Goal: Information Seeking & Learning: Learn about a topic

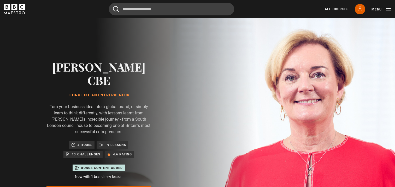
scroll to position [250, 0]
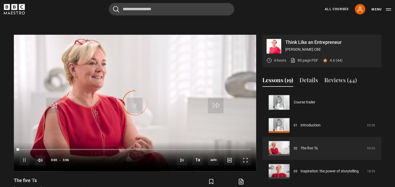
scroll to position [23, 0]
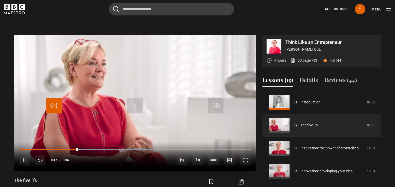
click at [56, 98] on span "Video Player" at bounding box center [54, 106] width 16 height 16
click at [136, 98] on span "Video Player" at bounding box center [135, 106] width 16 height 16
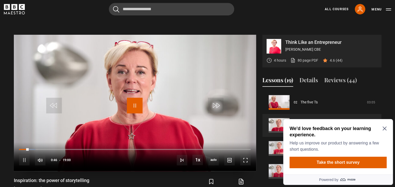
click at [136, 98] on span "Video Player" at bounding box center [135, 106] width 16 height 16
click at [132, 98] on span "Video Player" at bounding box center [135, 106] width 16 height 16
click at [135, 98] on span "Video Player" at bounding box center [135, 106] width 16 height 16
click at [136, 98] on span "Video Player" at bounding box center [135, 106] width 16 height 16
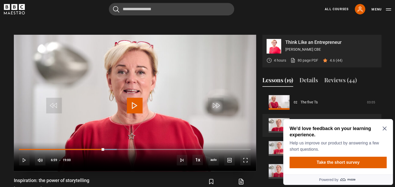
click at [102, 99] on video "Video Player" at bounding box center [135, 103] width 242 height 136
click at [59, 98] on span "Video Player" at bounding box center [54, 106] width 16 height 16
click at [134, 98] on span "Video Player" at bounding box center [135, 106] width 16 height 16
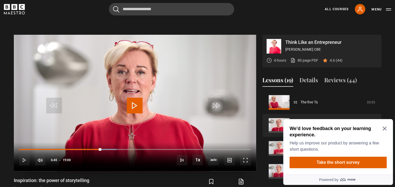
click at [134, 98] on span "Video Player" at bounding box center [135, 106] width 16 height 16
click at [133, 98] on span "Video Player" at bounding box center [135, 106] width 16 height 16
click at [56, 98] on span "Video Player" at bounding box center [54, 106] width 16 height 16
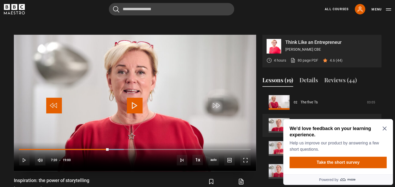
click at [56, 98] on span "Video Player" at bounding box center [54, 106] width 16 height 16
click at [137, 92] on div "Video Player is loading." at bounding box center [135, 103] width 26 height 26
click at [133, 98] on span "Video Player" at bounding box center [135, 106] width 16 height 16
click at [132, 98] on span "Video Player" at bounding box center [135, 106] width 16 height 16
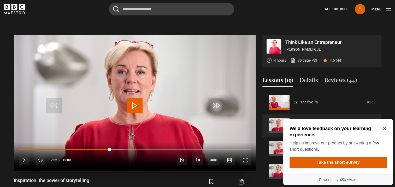
click at [133, 98] on span "Video Player" at bounding box center [135, 106] width 16 height 16
click at [134, 98] on span "Video Player" at bounding box center [135, 106] width 16 height 16
click at [132, 98] on span "Video Player" at bounding box center [135, 106] width 16 height 16
click at [133, 98] on span "Video Player" at bounding box center [135, 106] width 16 height 16
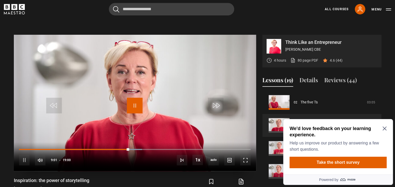
click at [134, 98] on span "Video Player" at bounding box center [135, 106] width 16 height 16
click at [133, 98] on span "Video Player" at bounding box center [135, 106] width 16 height 16
click at [136, 98] on span "Video Player" at bounding box center [135, 106] width 16 height 16
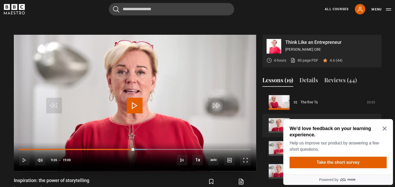
click at [138, 98] on span "Video Player" at bounding box center [135, 106] width 16 height 16
click at [137, 98] on span "Video Player" at bounding box center [135, 106] width 16 height 16
click at [134, 98] on span "Video Player" at bounding box center [135, 106] width 16 height 16
click at [120, 73] on video "Video Player" at bounding box center [135, 103] width 242 height 136
click at [135, 98] on span "Video Player" at bounding box center [135, 106] width 16 height 16
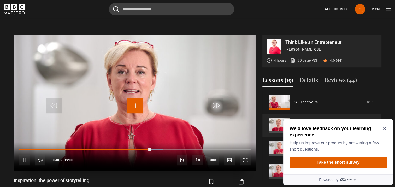
click at [135, 98] on span "Video Player" at bounding box center [135, 106] width 16 height 16
click at [133, 98] on span "Video Player" at bounding box center [135, 106] width 16 height 16
click at [384, 128] on icon "Close Maze Prompt" at bounding box center [385, 128] width 4 height 4
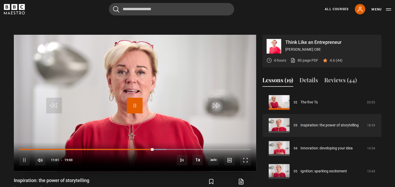
click at [137, 98] on span "Video Player" at bounding box center [135, 106] width 16 height 16
click at [53, 98] on span "Video Player" at bounding box center [54, 106] width 16 height 16
click at [137, 98] on span "Video Player" at bounding box center [135, 106] width 16 height 16
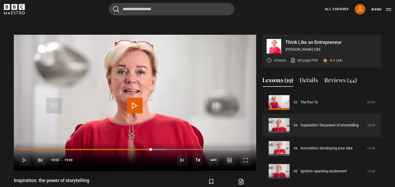
click at [136, 98] on span "Video Player" at bounding box center [135, 106] width 16 height 16
click at [135, 98] on span "Video Player" at bounding box center [135, 106] width 16 height 16
click at [134, 98] on span "Video Player" at bounding box center [135, 106] width 16 height 16
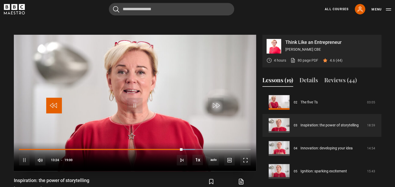
click at [53, 98] on span "Video Player" at bounding box center [54, 106] width 16 height 16
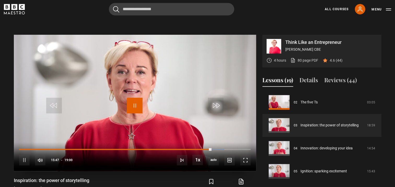
click at [134, 98] on span "Video Player" at bounding box center [135, 106] width 16 height 16
click at [135, 98] on span "Video Player" at bounding box center [135, 106] width 16 height 16
click at [137, 98] on span "Video Player" at bounding box center [135, 106] width 16 height 16
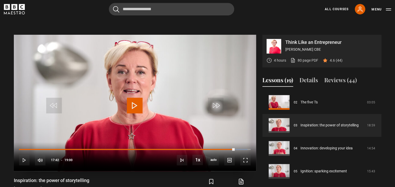
click at [136, 98] on span "Video Player" at bounding box center [135, 106] width 16 height 16
click at [57, 98] on span "Video Player" at bounding box center [54, 106] width 16 height 16
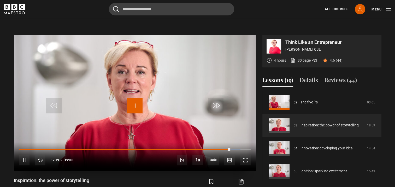
click at [135, 98] on span "Video Player" at bounding box center [135, 106] width 16 height 16
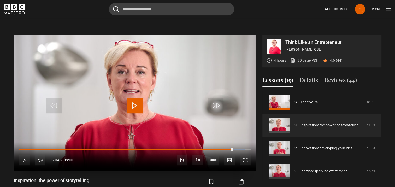
click at [134, 98] on span "Video Player" at bounding box center [135, 106] width 16 height 16
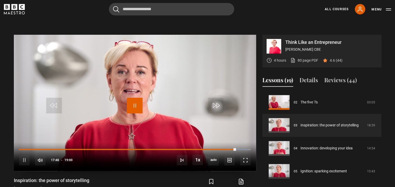
click at [137, 98] on span "Video Player" at bounding box center [135, 106] width 16 height 16
click at [135, 98] on span "Video Player" at bounding box center [135, 106] width 16 height 16
click at [134, 98] on span "Video Player" at bounding box center [135, 106] width 16 height 16
click at [133, 98] on span "Video Player" at bounding box center [135, 106] width 16 height 16
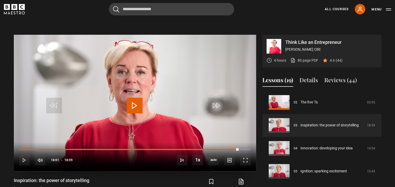
click at [133, 98] on span "Video Player" at bounding box center [135, 106] width 16 height 16
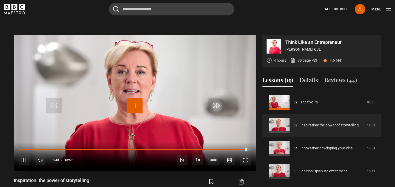
click at [133, 98] on span "Video Player" at bounding box center [135, 106] width 16 height 16
click at [134, 98] on span "Video Player" at bounding box center [135, 106] width 16 height 16
click at [52, 98] on span "Video Player" at bounding box center [54, 106] width 16 height 16
click at [136, 98] on span "Video Player" at bounding box center [135, 106] width 16 height 16
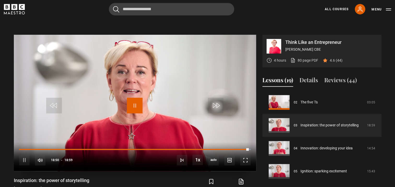
click at [136, 98] on span "Video Player" at bounding box center [135, 106] width 16 height 16
click at [133, 98] on span "Video Player" at bounding box center [135, 106] width 16 height 16
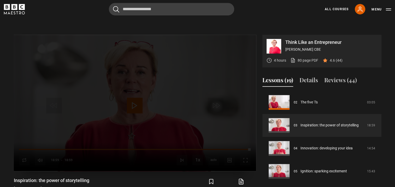
click at [201, 123] on div "Lesson Completed Up next Innovation: developing your idea Cancel Do you want to…" at bounding box center [135, 103] width 242 height 136
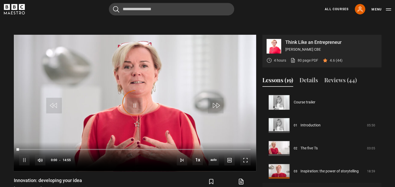
scroll to position [69, 0]
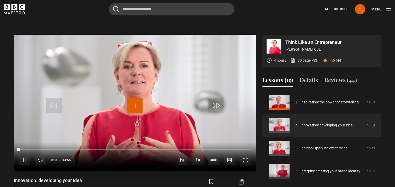
click at [135, 98] on span "Video Player" at bounding box center [135, 106] width 16 height 16
